Goal: Find specific page/section: Find specific page/section

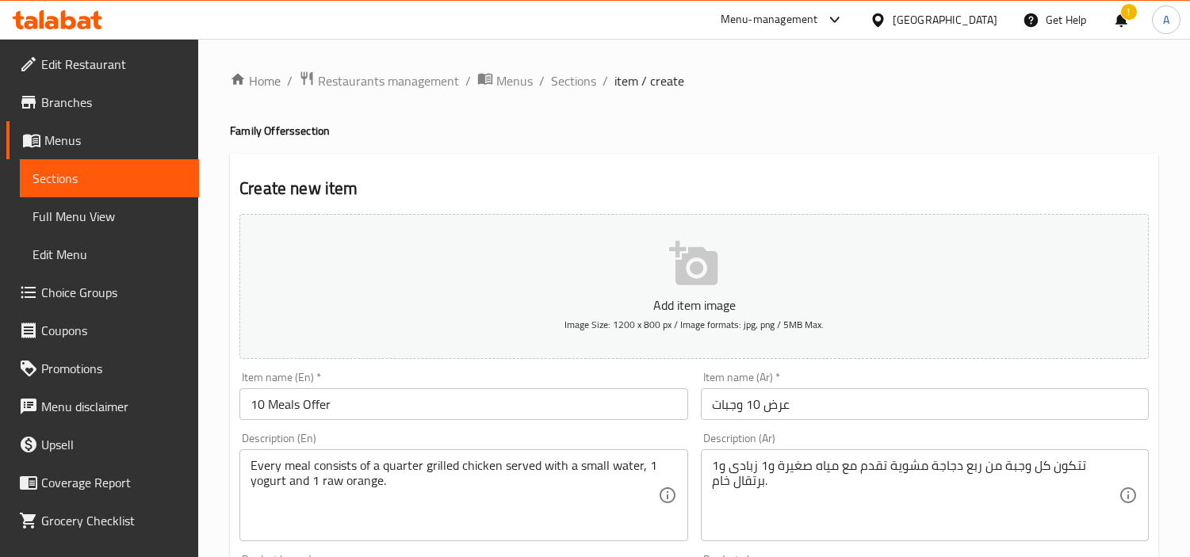
scroll to position [384, 0]
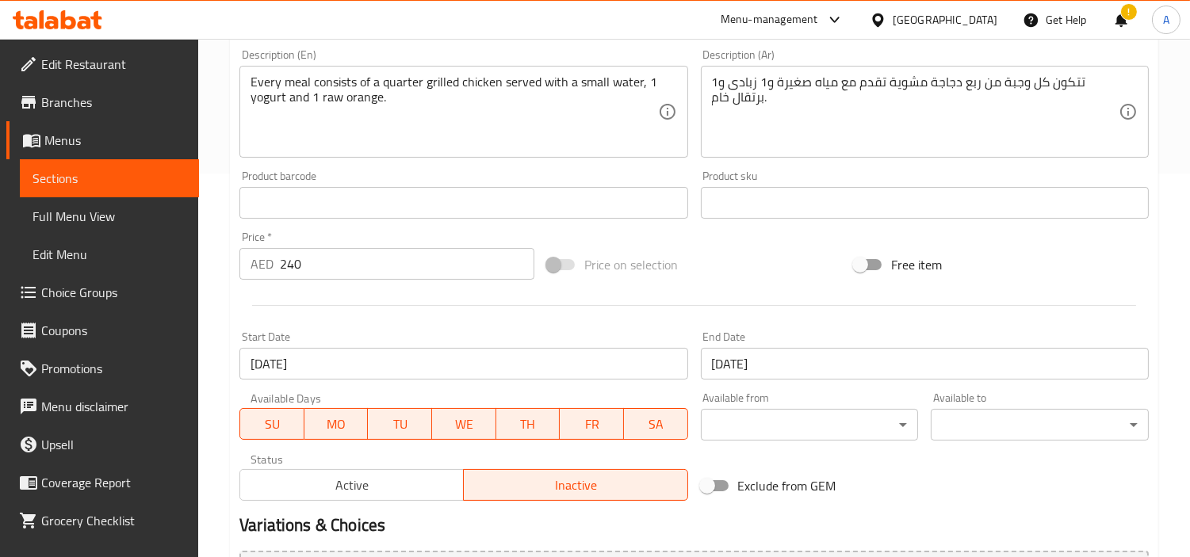
click at [83, 21] on icon at bounding box center [84, 22] width 13 height 13
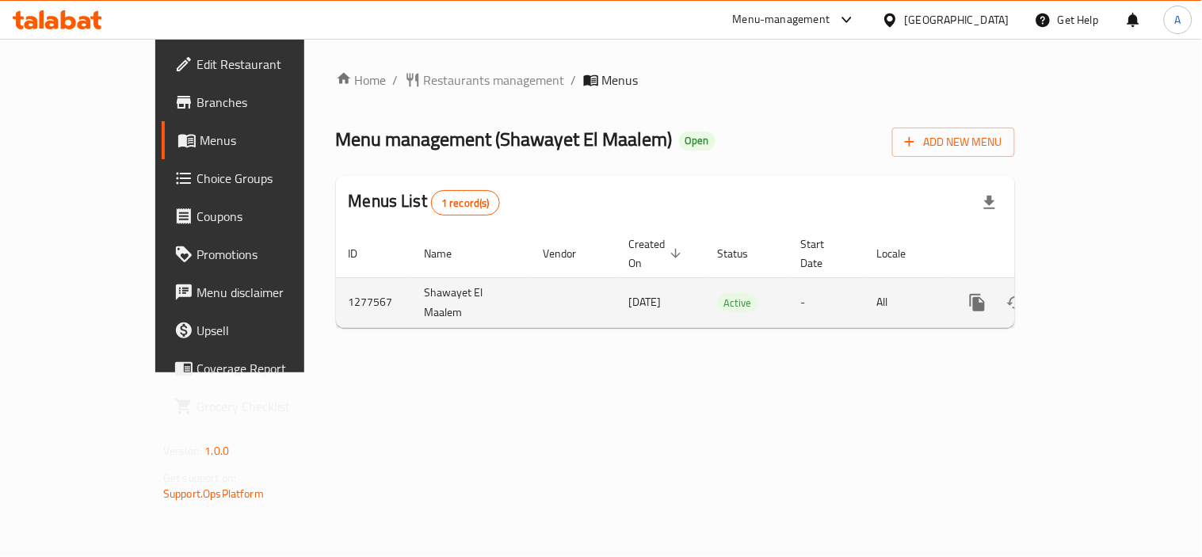
click at [1102, 293] on icon "enhanced table" at bounding box center [1092, 302] width 19 height 19
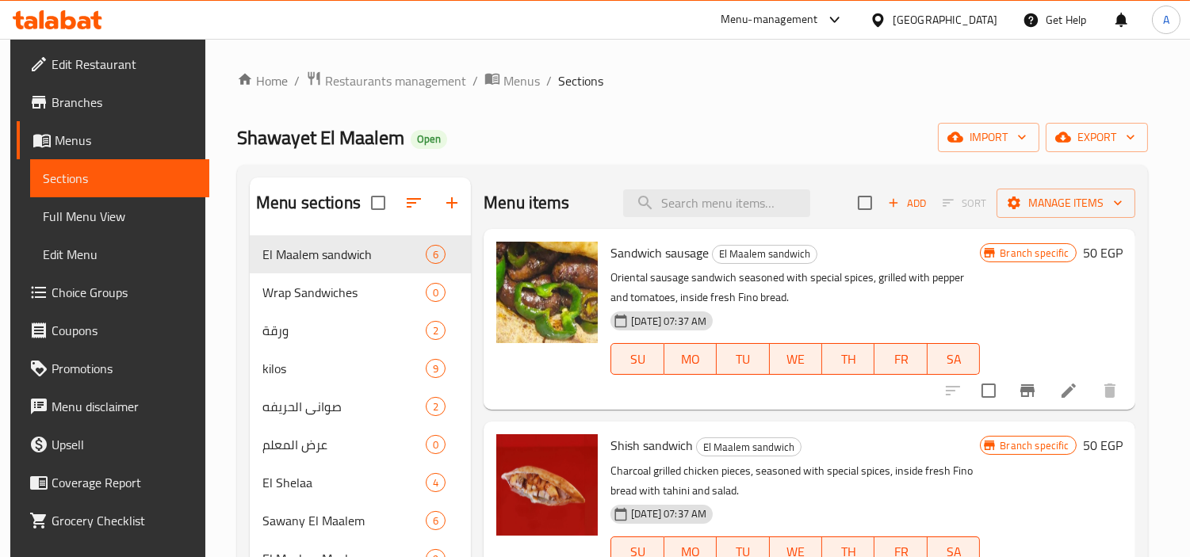
click at [77, 5] on div at bounding box center [57, 20] width 115 height 32
click at [77, 13] on icon at bounding box center [58, 19] width 90 height 19
